Goal: Task Accomplishment & Management: Use online tool/utility

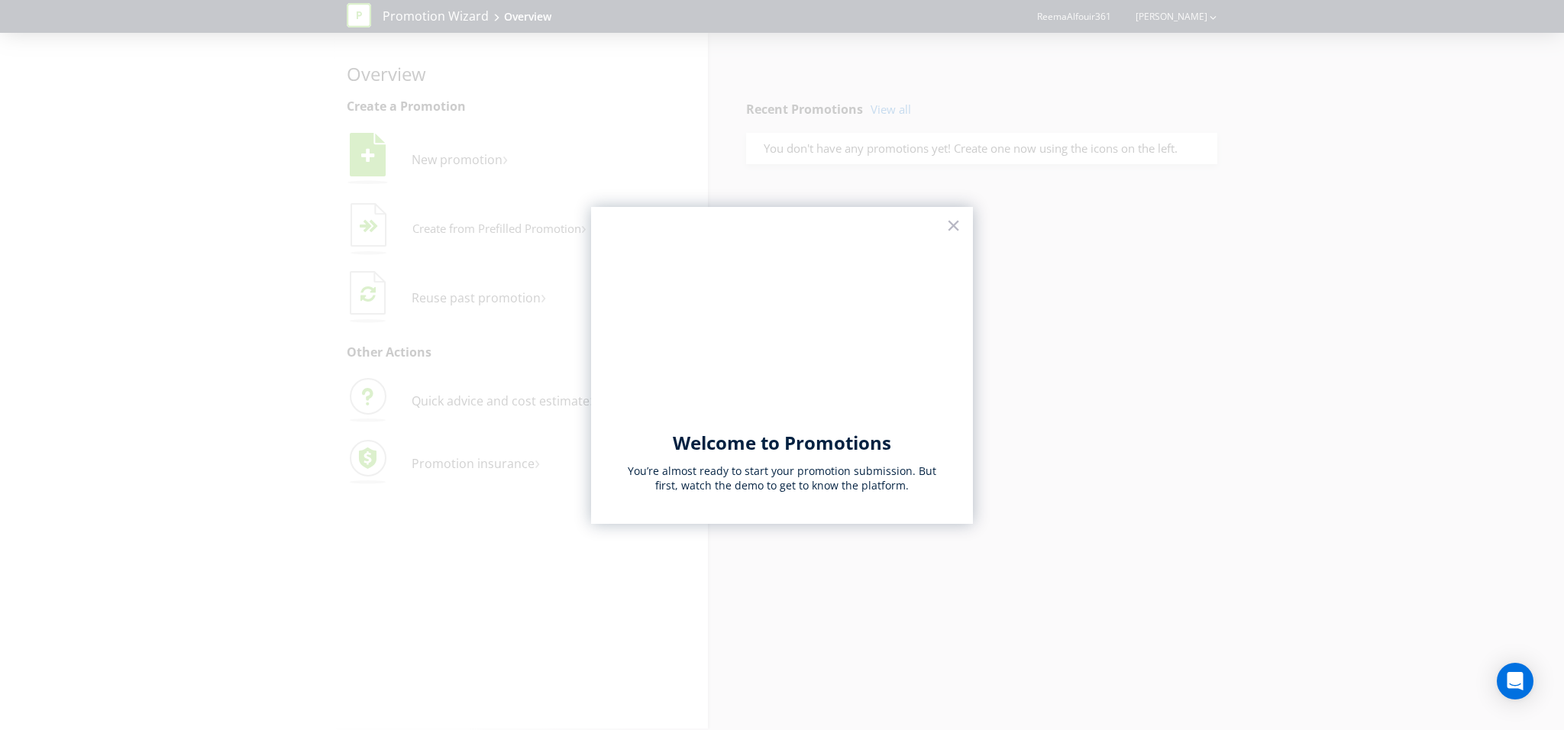
click at [943, 228] on div "Welcome to Promotions You’re almost ready to start your promotion submission. B…" at bounding box center [782, 365] width 382 height 317
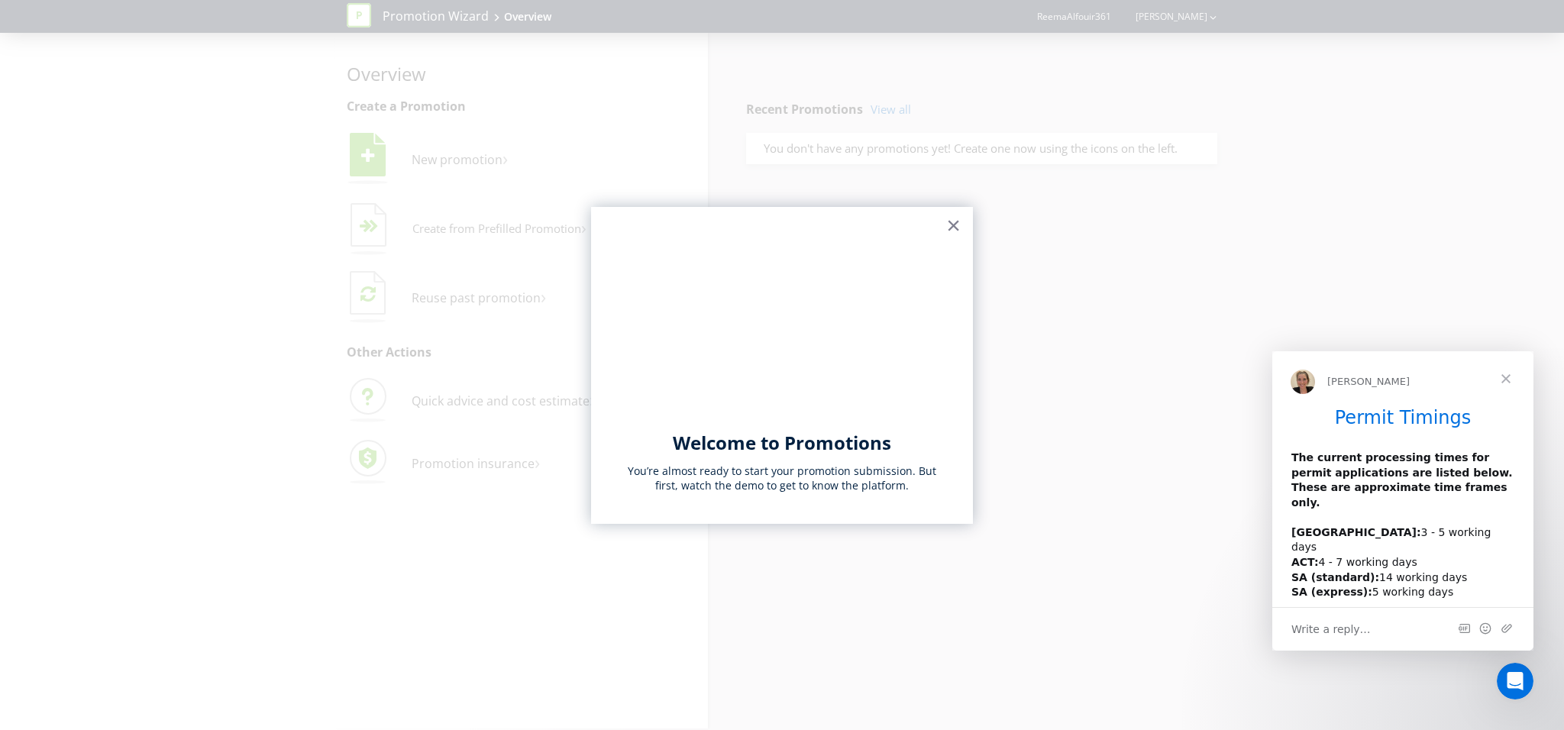
click at [955, 227] on button "×" at bounding box center [953, 225] width 15 height 24
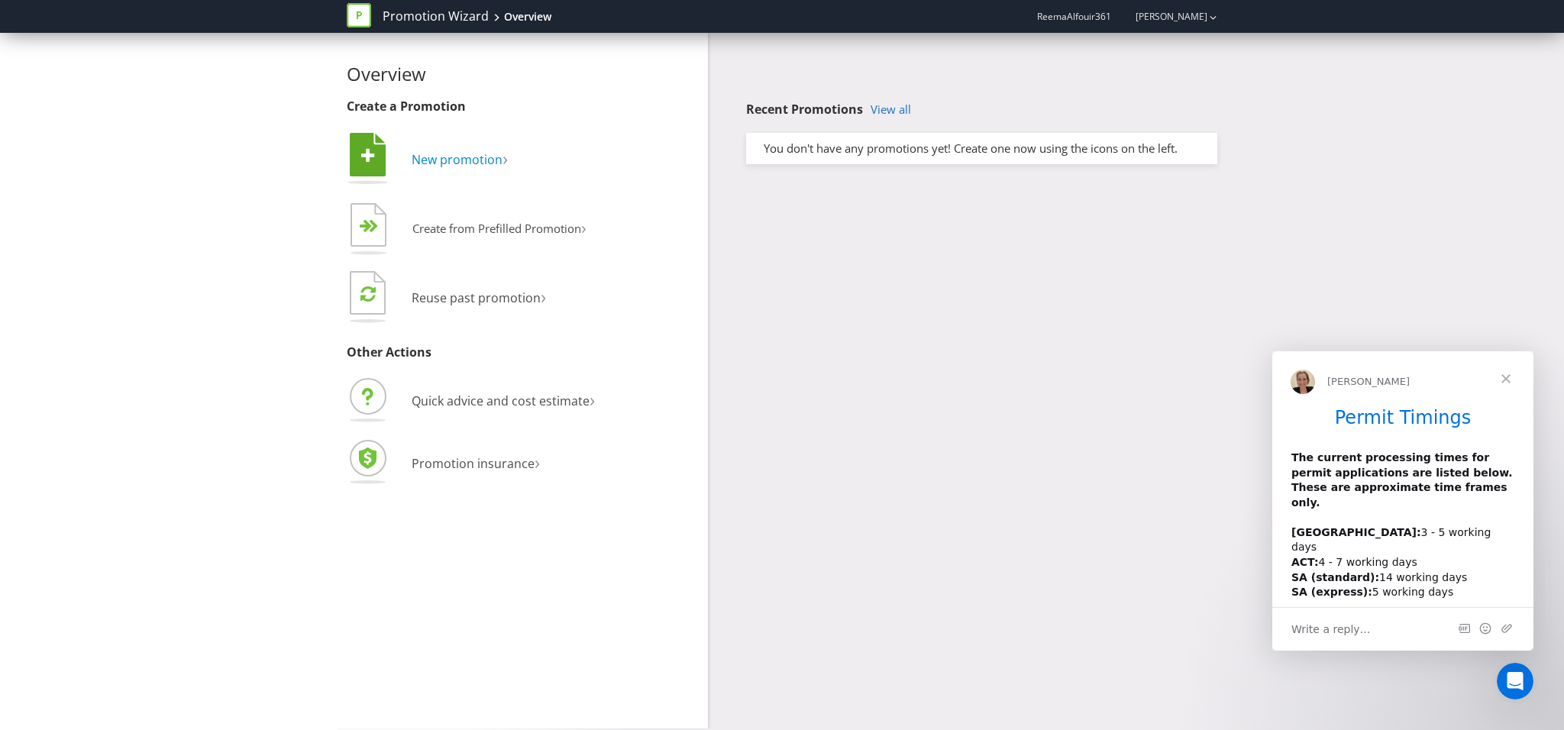
click at [458, 157] on span "New promotion" at bounding box center [457, 159] width 91 height 17
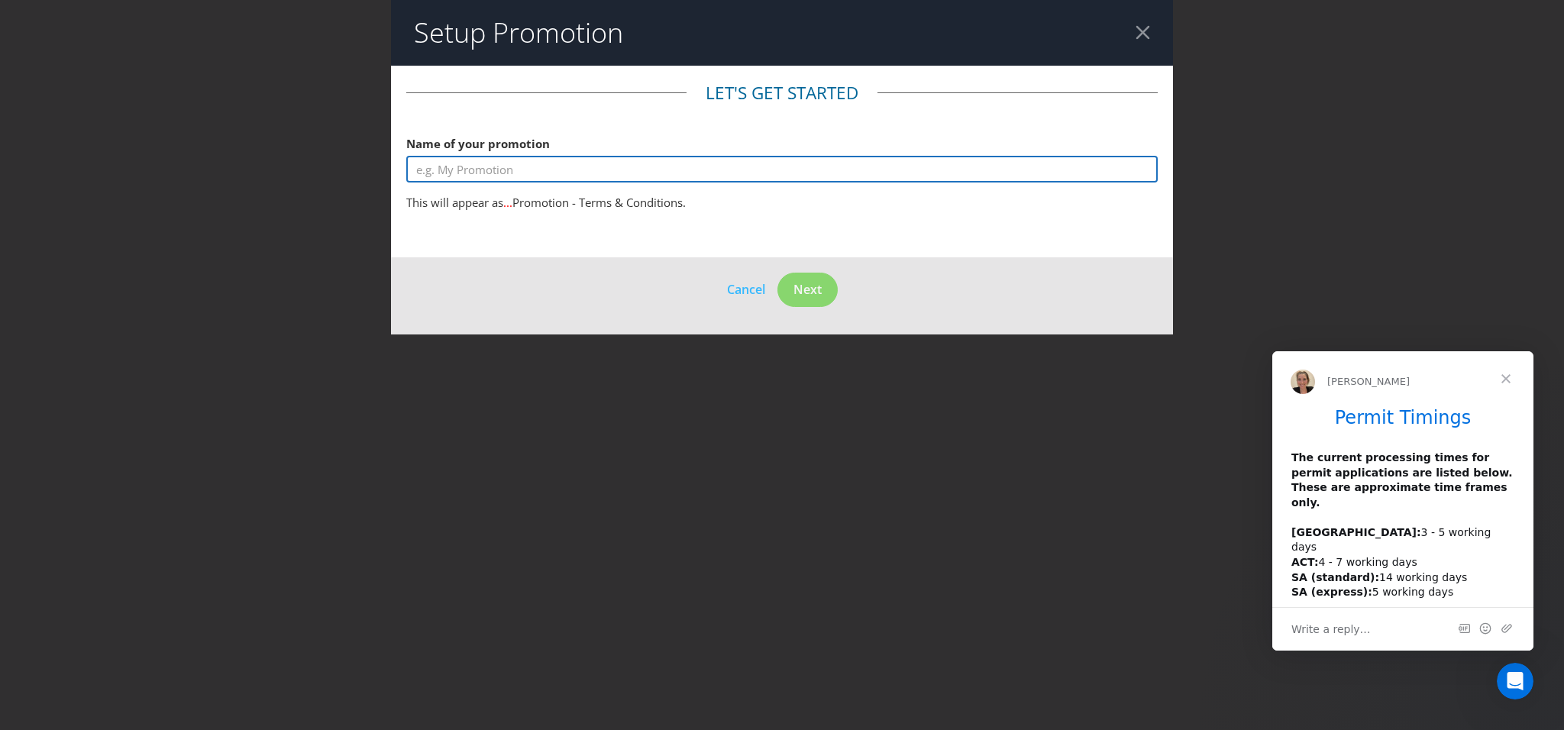
click at [466, 160] on input "text" at bounding box center [782, 169] width 752 height 27
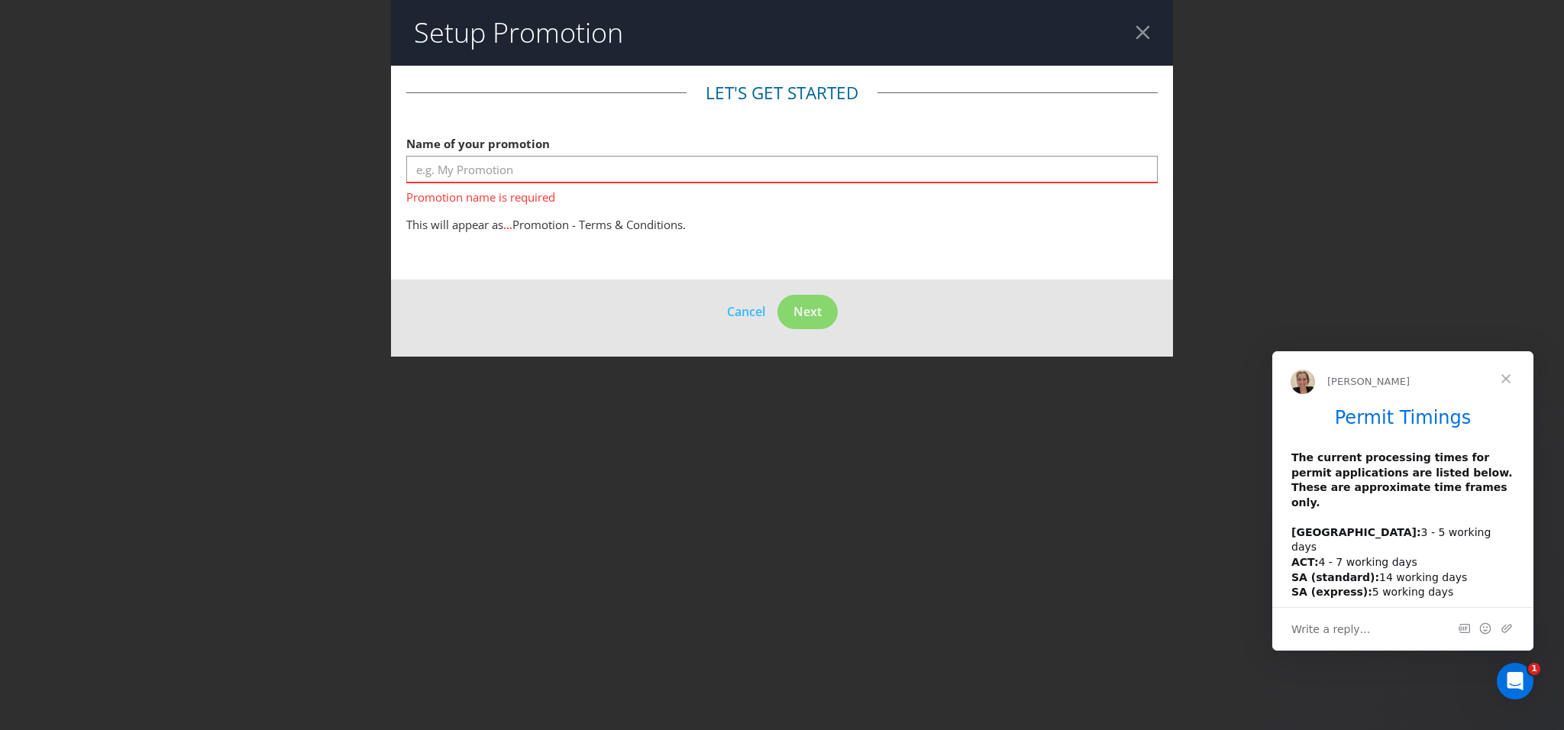
click at [1148, 40] on header "Setup Promotion" at bounding box center [782, 33] width 782 height 66
click at [1147, 37] on div at bounding box center [1143, 32] width 15 height 15
